Goal: Register for event/course

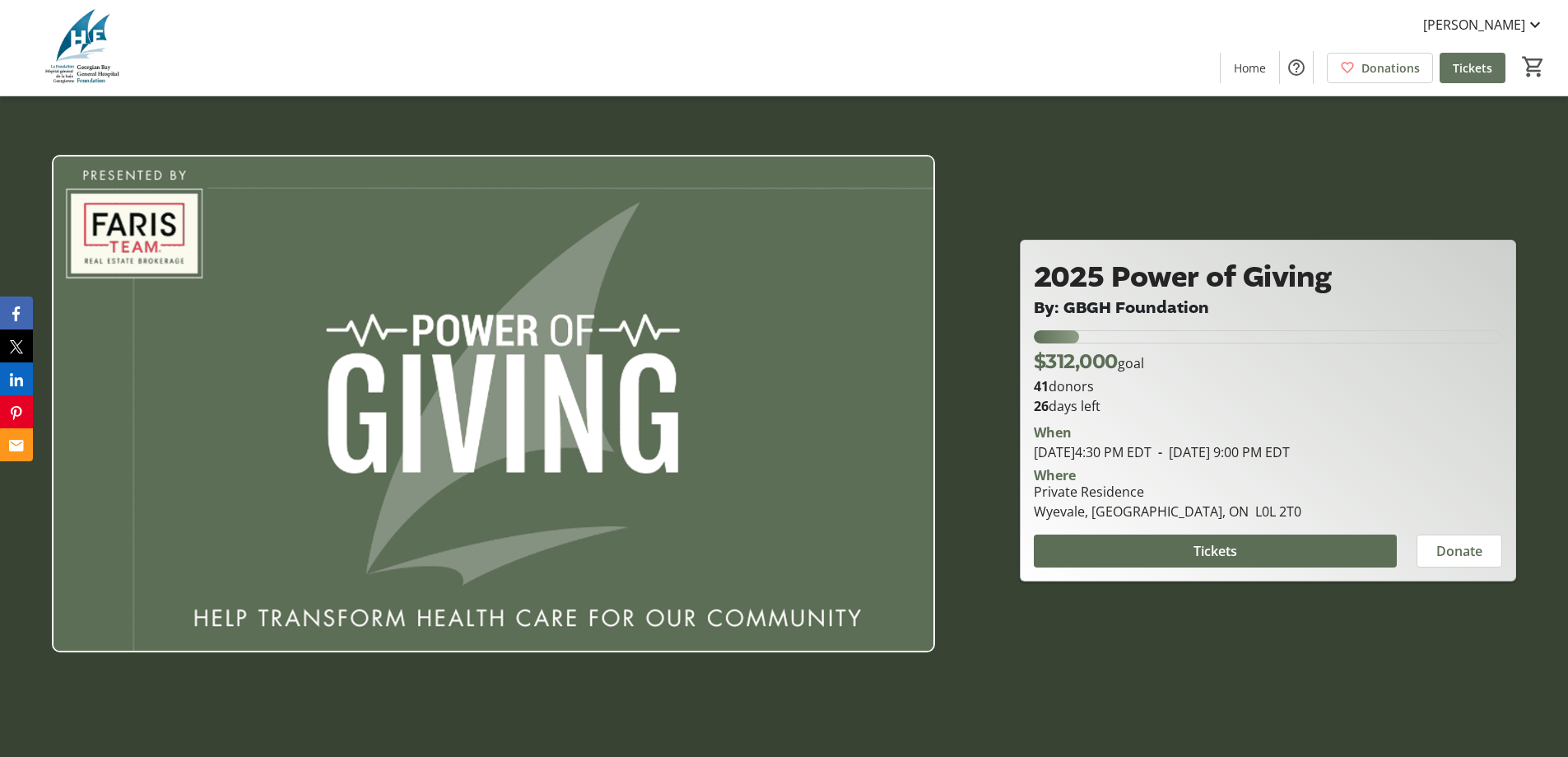
click at [1469, 64] on span "Tickets" at bounding box center [1472, 68] width 40 height 17
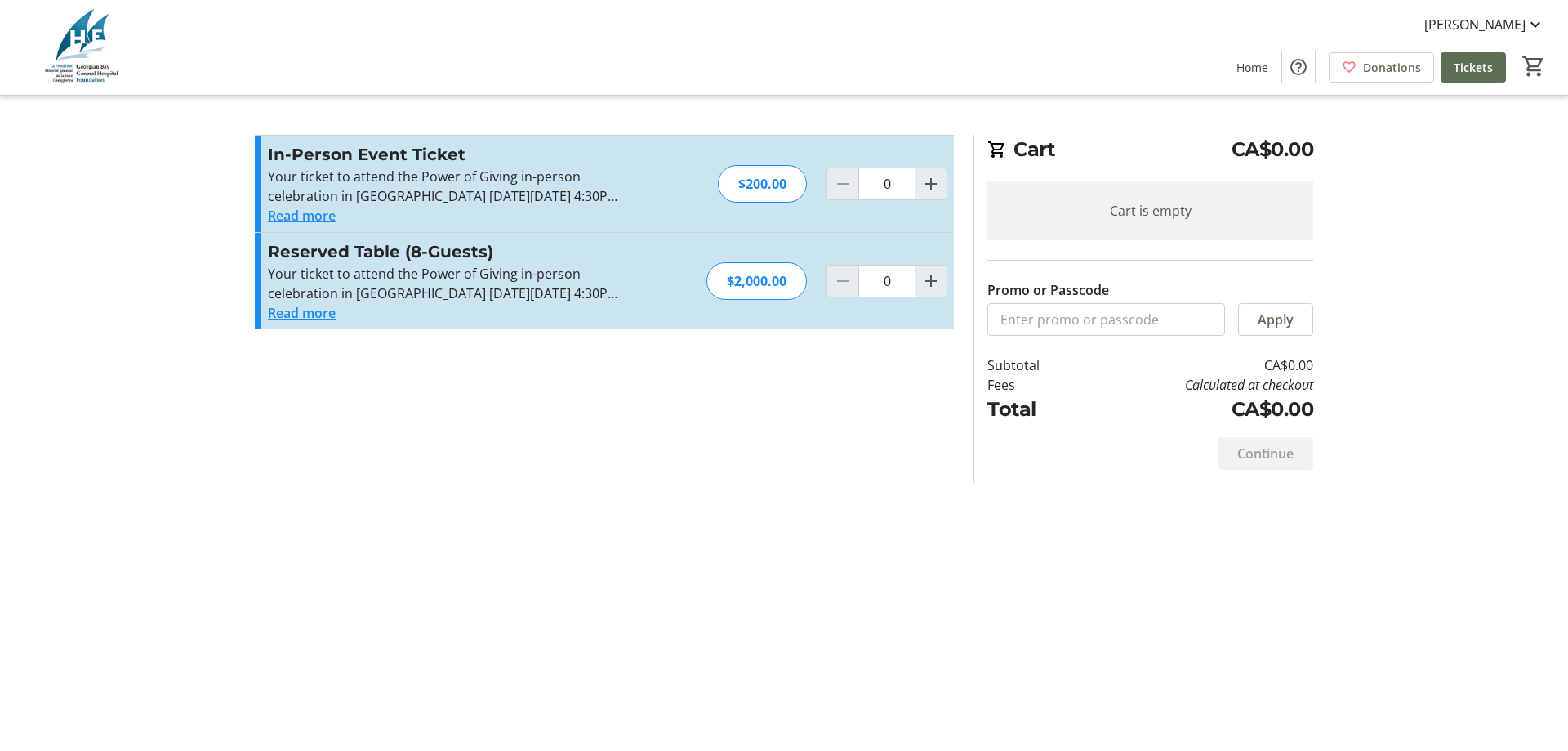
click at [1223, 74] on div "Jen Russell Home Donations Tickets 0" at bounding box center [784, 47] width 1568 height 95
click at [1264, 62] on span "Home" at bounding box center [1252, 67] width 32 height 17
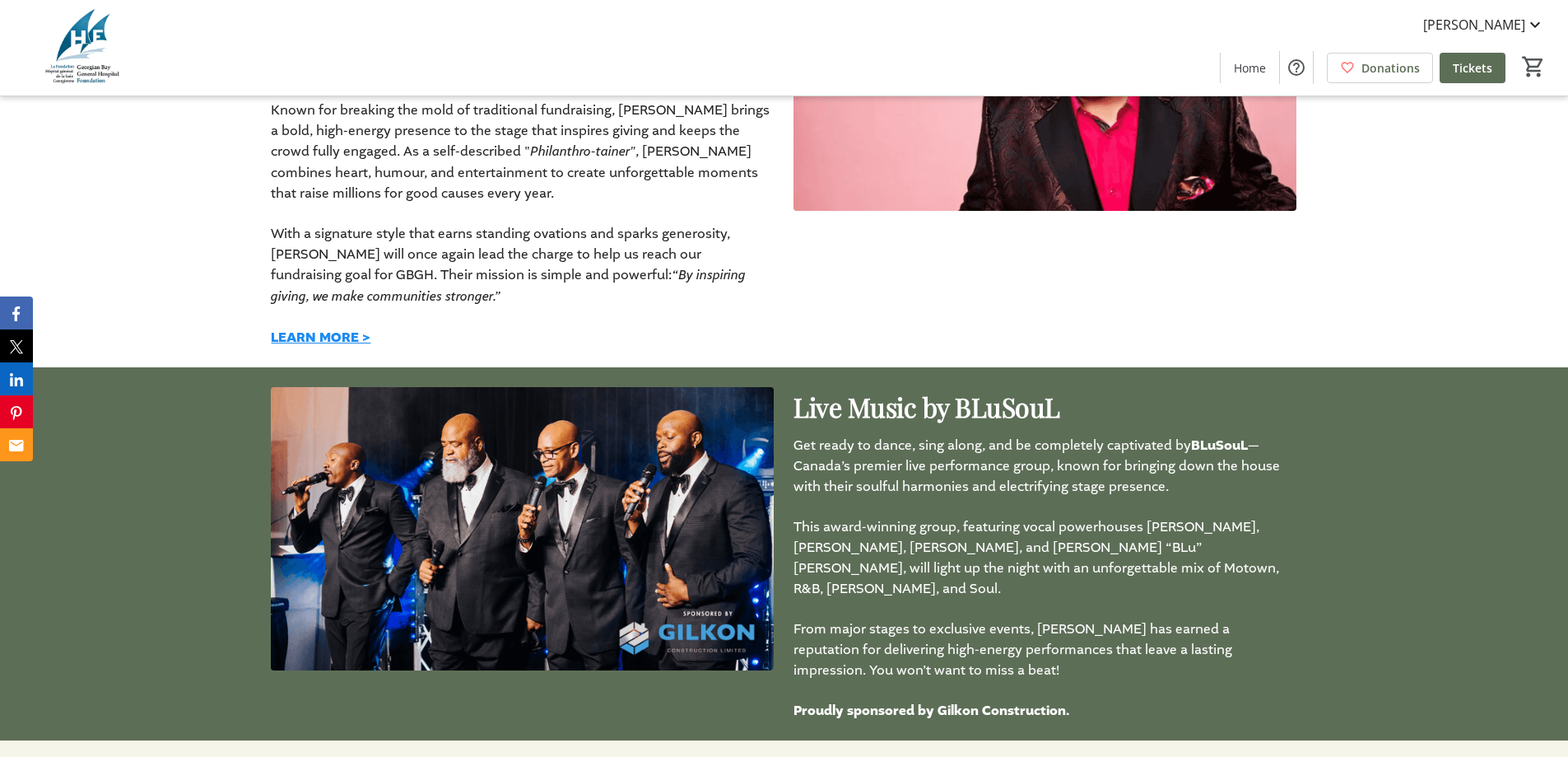
scroll to position [1812, 0]
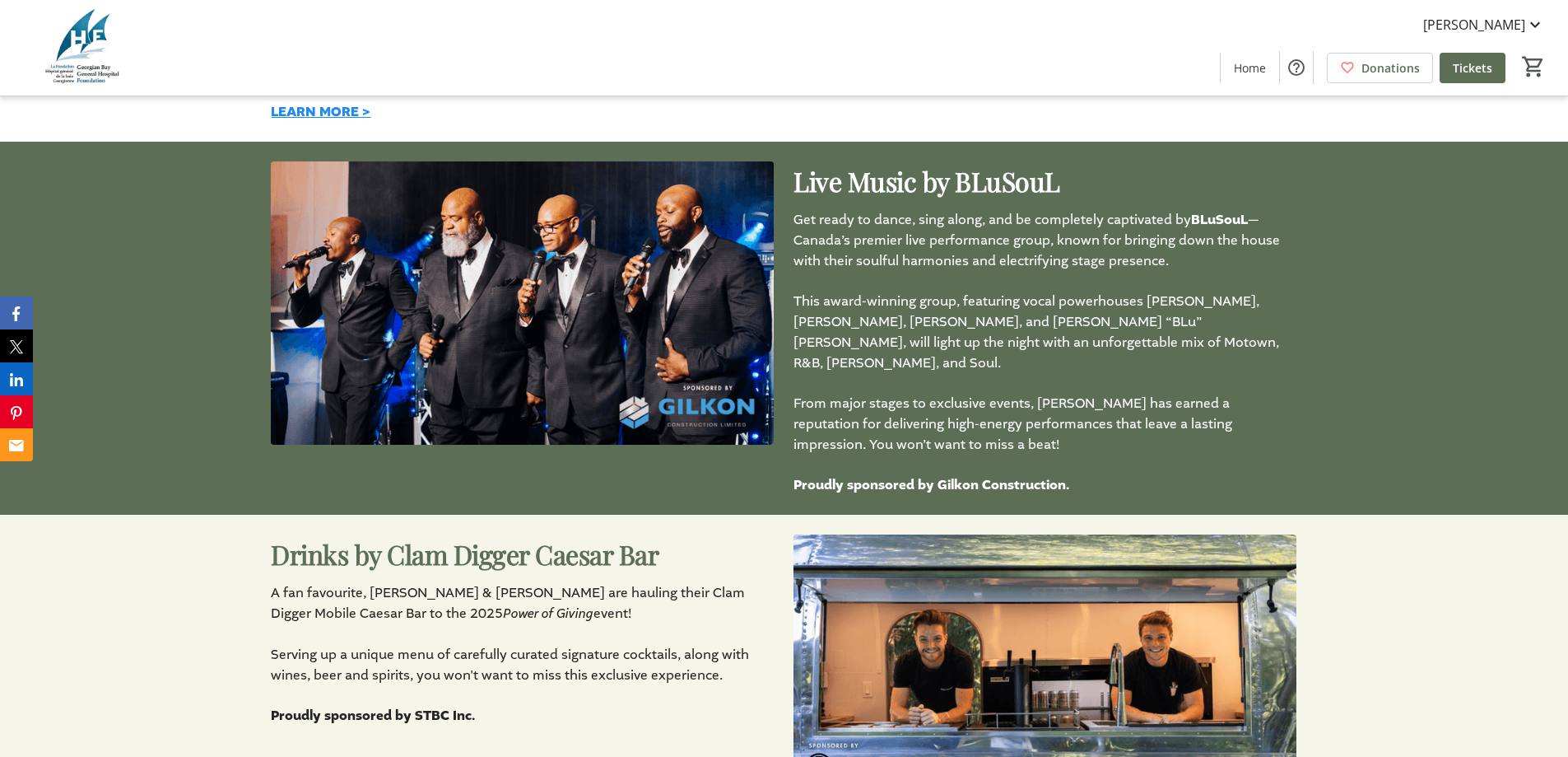
click at [717, 311] on img at bounding box center [522, 303] width 503 height 284
drag, startPoint x: 795, startPoint y: 219, endPoint x: 1185, endPoint y: 262, distance: 392.4
click at [1185, 262] on p "Get ready to dance, sing along, and be completely captivated by BLuSouL — Canad…" at bounding box center [1045, 240] width 503 height 62
copy p "Get ready to dance, sing along, and be completely captivated by BLuSouL — Canad…"
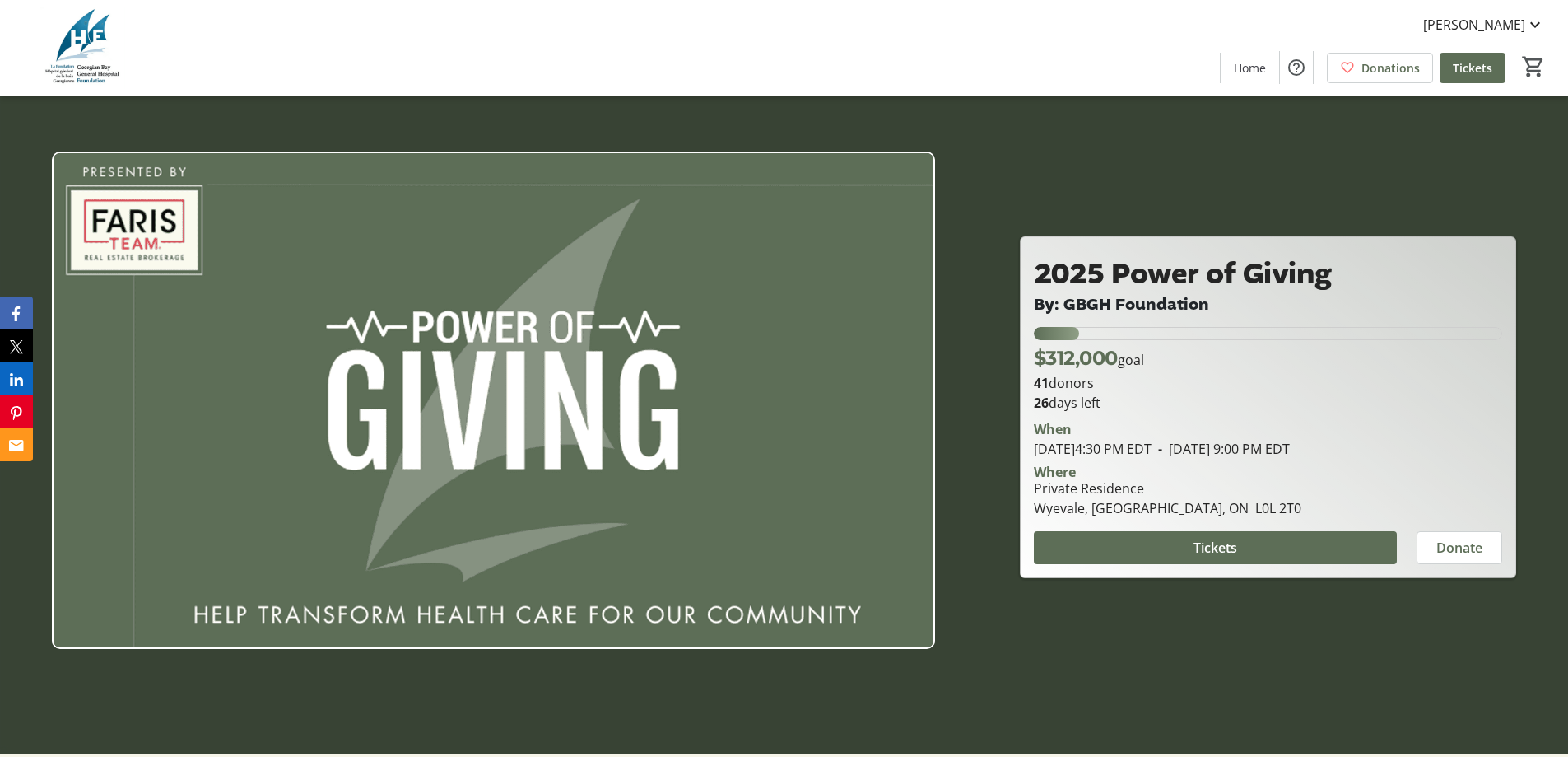
scroll to position [0, 0]
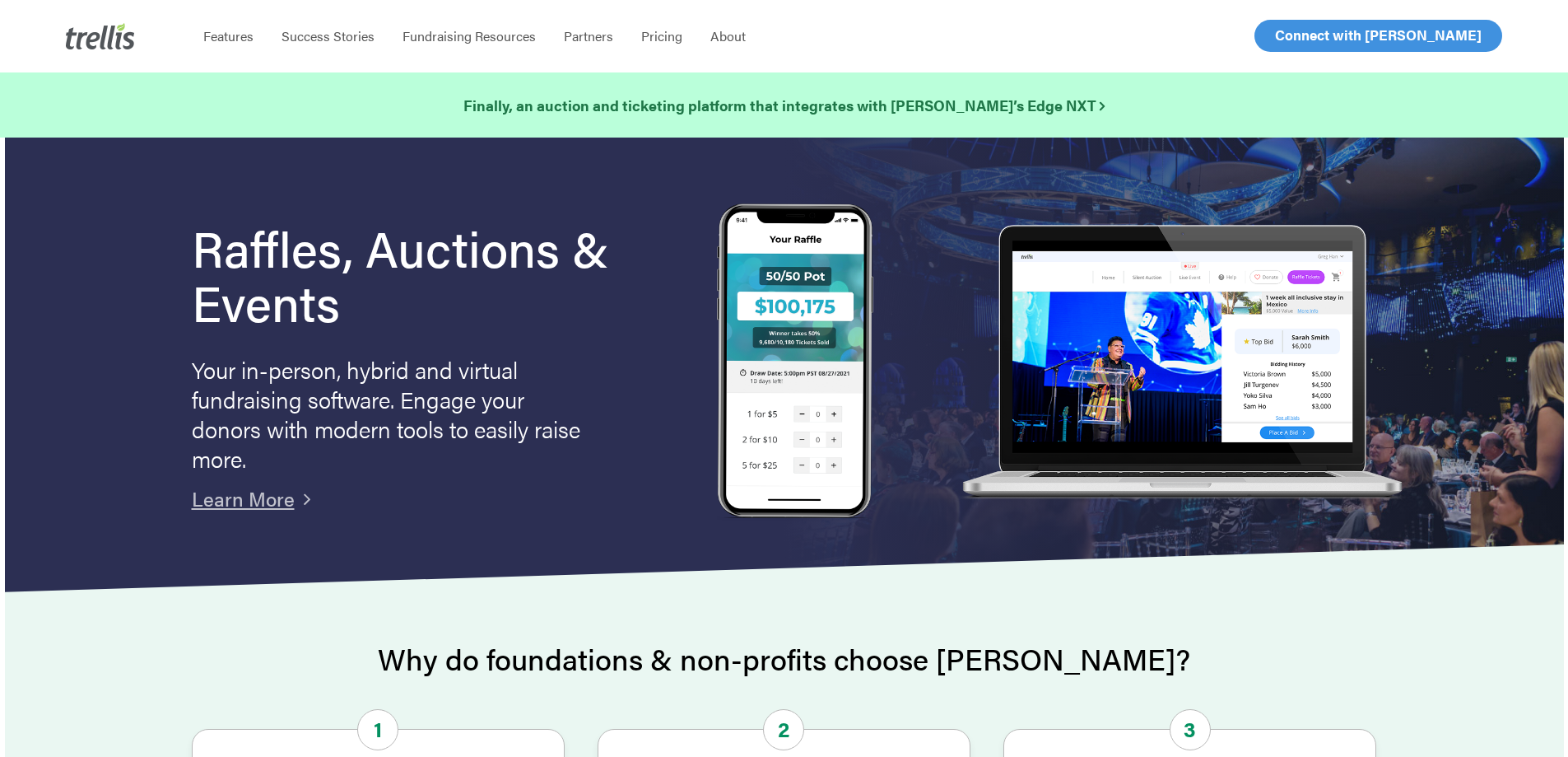
click at [1276, 34] on span "Log In" at bounding box center [1293, 35] width 40 height 19
